Goal: Transaction & Acquisition: Purchase product/service

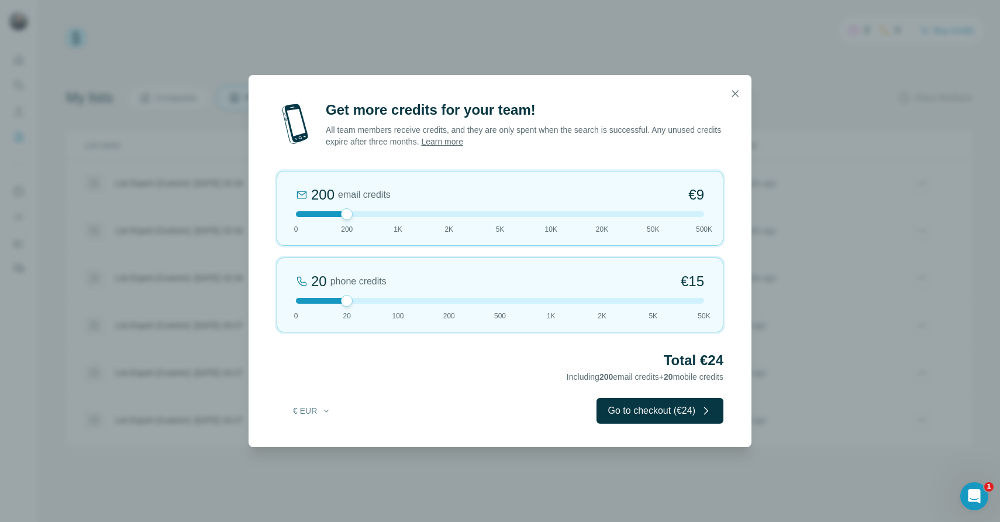
click at [446, 216] on div at bounding box center [500, 214] width 408 height 6
click at [302, 300] on div at bounding box center [500, 301] width 408 height 6
click at [346, 215] on div at bounding box center [500, 214] width 408 height 6
click at [738, 94] on icon "button" at bounding box center [735, 94] width 12 height 12
click at [299, 299] on div at bounding box center [500, 301] width 408 height 6
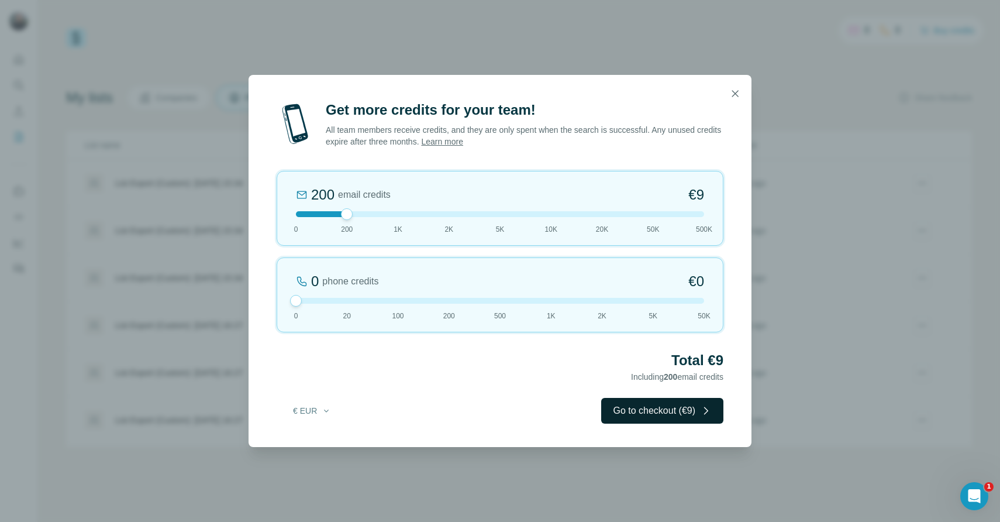
click at [645, 409] on button "Go to checkout (€9)" at bounding box center [662, 411] width 122 height 26
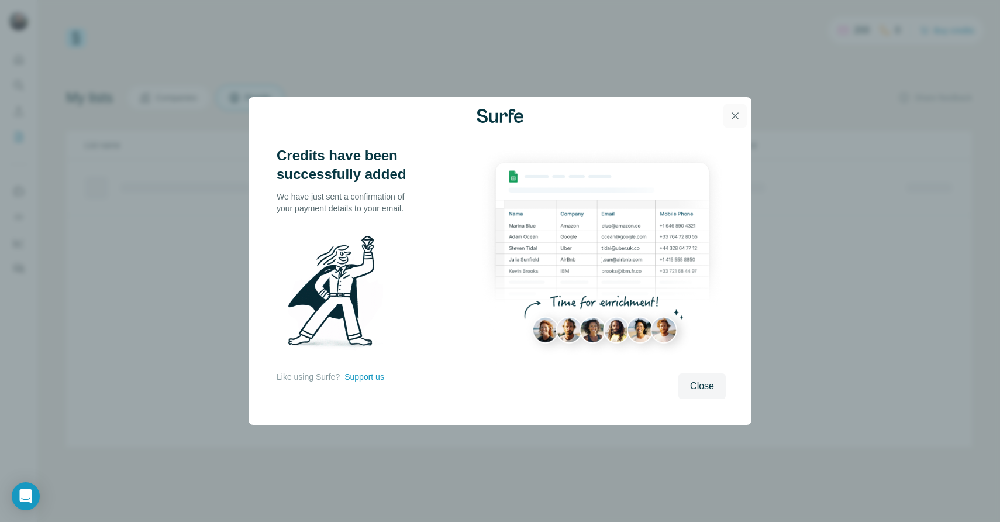
click at [736, 115] on icon "button" at bounding box center [735, 116] width 12 height 12
